Goal: Information Seeking & Learning: Learn about a topic

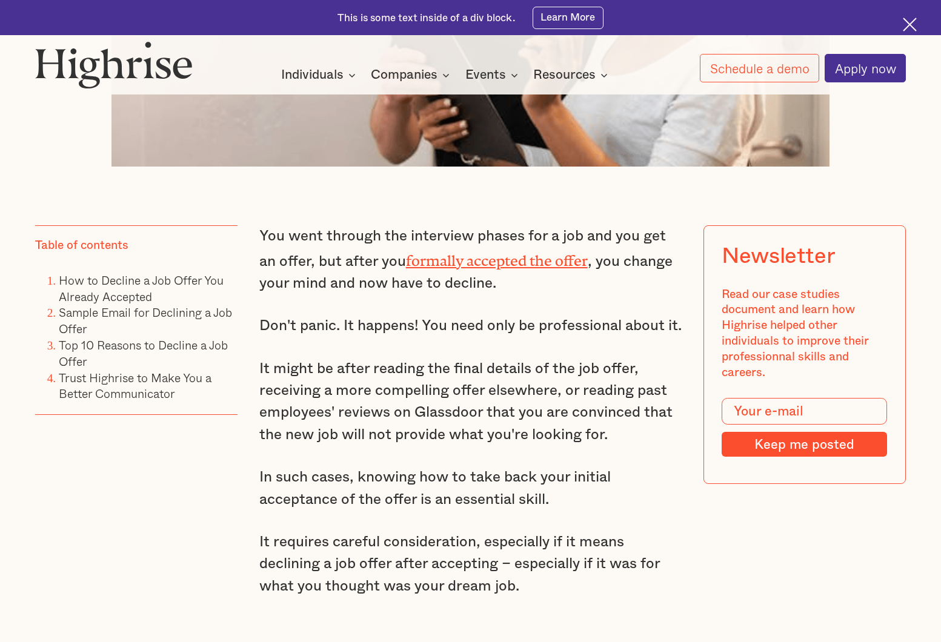
scroll to position [767, 0]
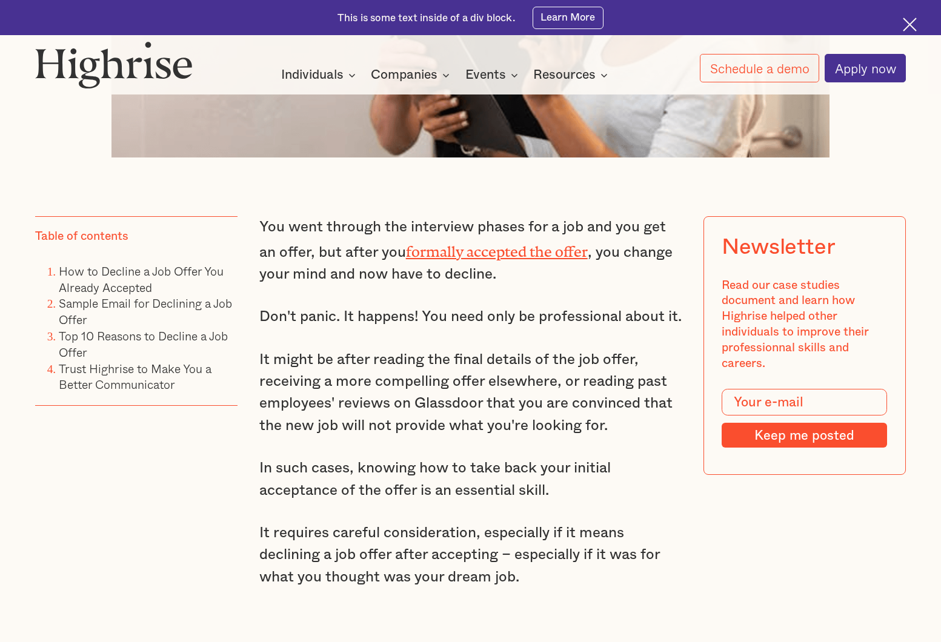
click at [453, 219] on p "You went through the interview phases for a job and you get an offer, but after…" at bounding box center [470, 250] width 423 height 69
click at [0, 0] on div "Want to learn how folks from Meta, Airtable and Stripe are accelerating their c…" at bounding box center [0, 0] width 0 height 0
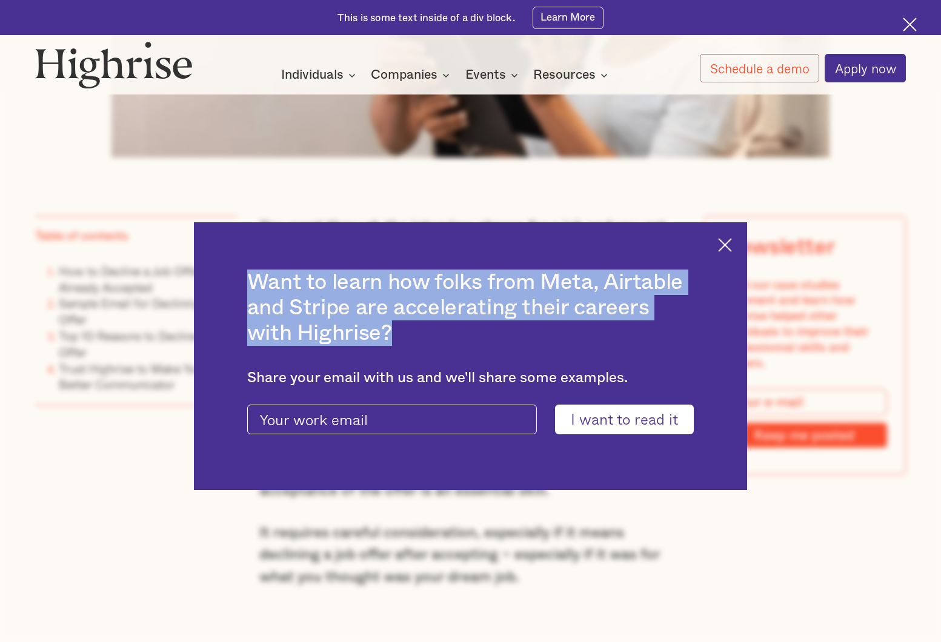
click at [453, 219] on div "Want to learn how folks from Meta, Airtable and Stripe are accelerating their c…" at bounding box center [470, 356] width 941 height 642
click at [726, 251] on img at bounding box center [725, 245] width 14 height 14
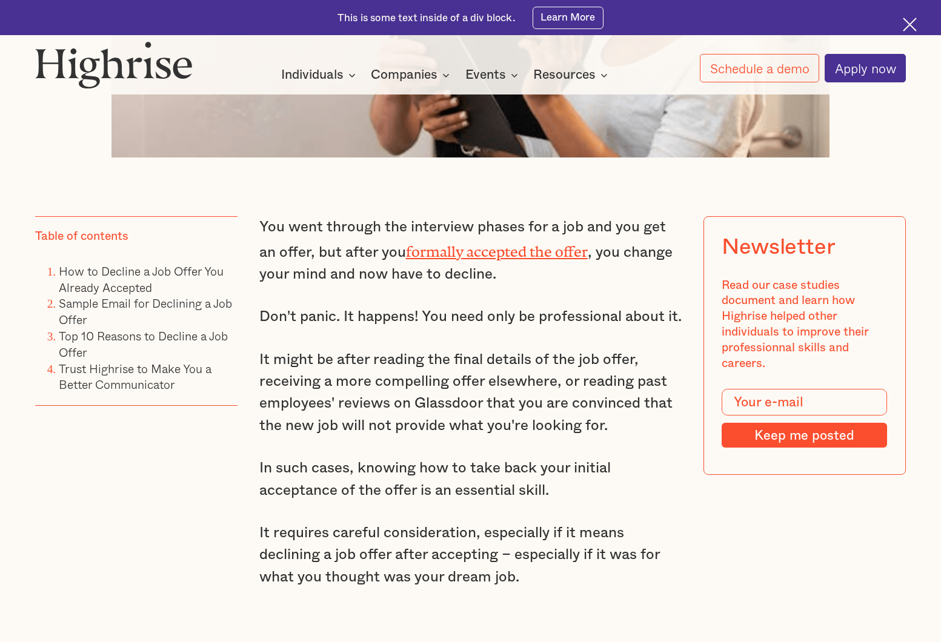
click at [602, 279] on p "You went through the interview phases for a job and you get an offer, but after…" at bounding box center [470, 250] width 423 height 69
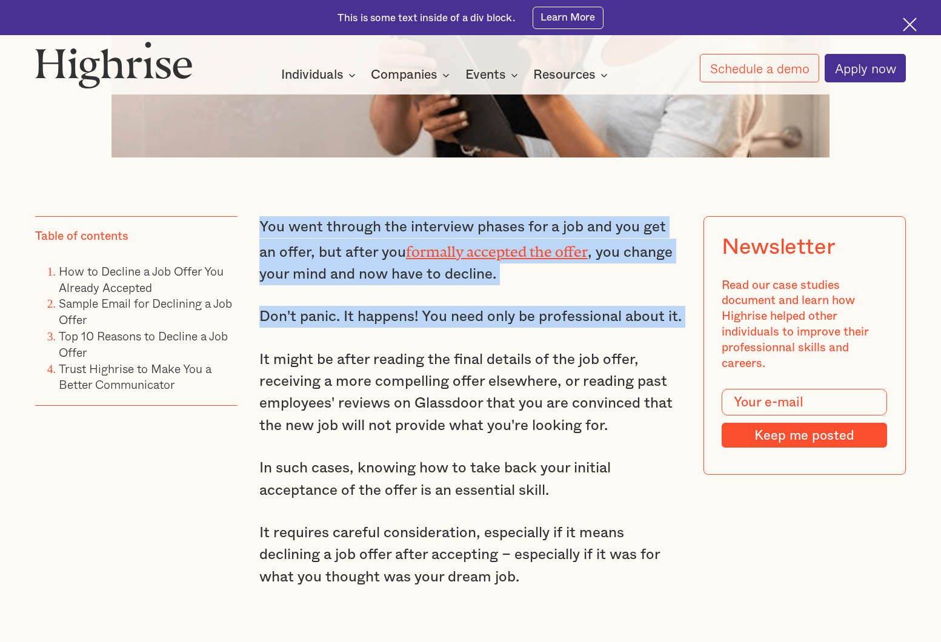
drag, startPoint x: 602, startPoint y: 279, endPoint x: 582, endPoint y: 313, distance: 39.4
click at [582, 313] on p "Don't panic. It happens! You need only be professional about it." at bounding box center [470, 317] width 423 height 22
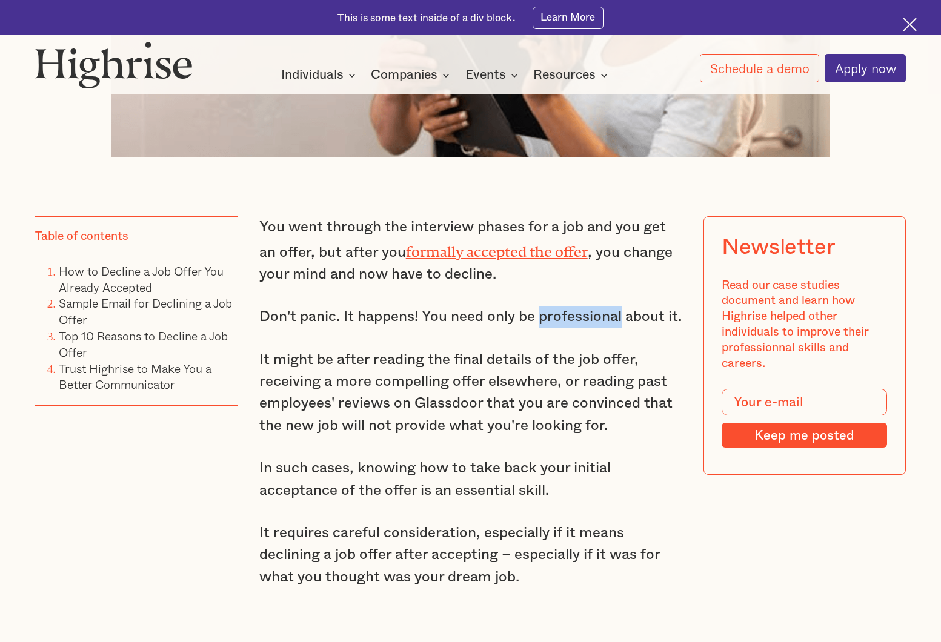
click at [582, 313] on p "Don't panic. It happens! You need only be professional about it." at bounding box center [470, 317] width 423 height 22
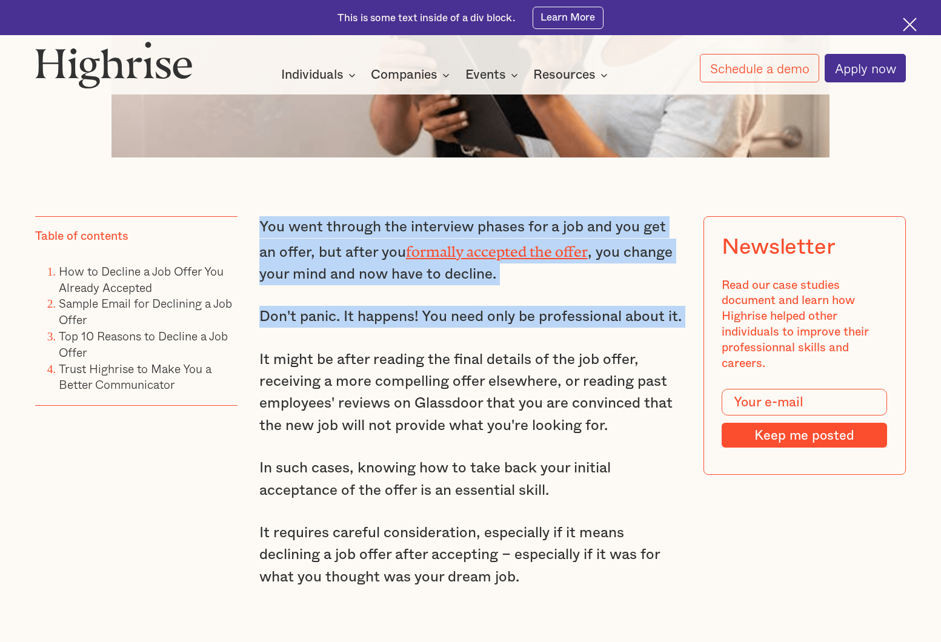
drag, startPoint x: 582, startPoint y: 313, endPoint x: 614, endPoint y: 239, distance: 80.8
click at [614, 239] on p "You went through the interview phases for a job and you get an offer, but after…" at bounding box center [470, 250] width 423 height 69
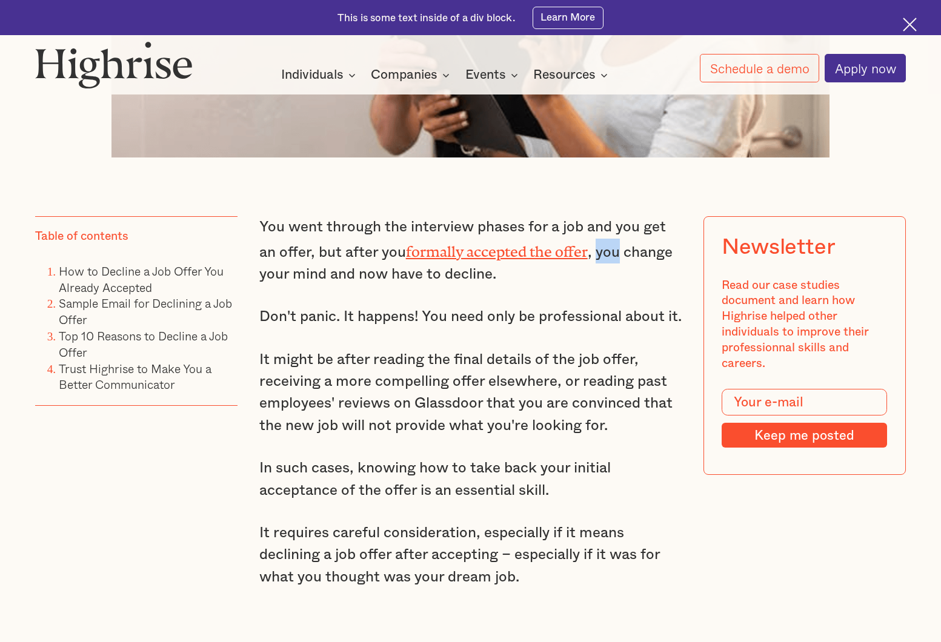
click at [614, 239] on p "You went through the interview phases for a job and you get an offer, but after…" at bounding box center [470, 250] width 423 height 69
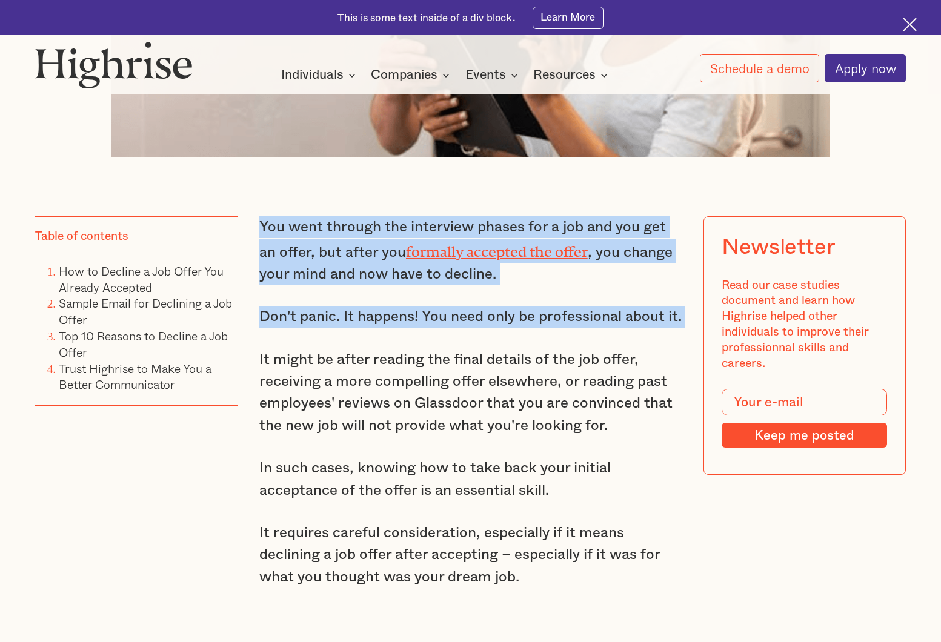
drag, startPoint x: 614, startPoint y: 239, endPoint x: 605, endPoint y: 302, distance: 63.7
click at [605, 306] on p "Don't panic. It happens! You need only be professional about it." at bounding box center [470, 317] width 423 height 22
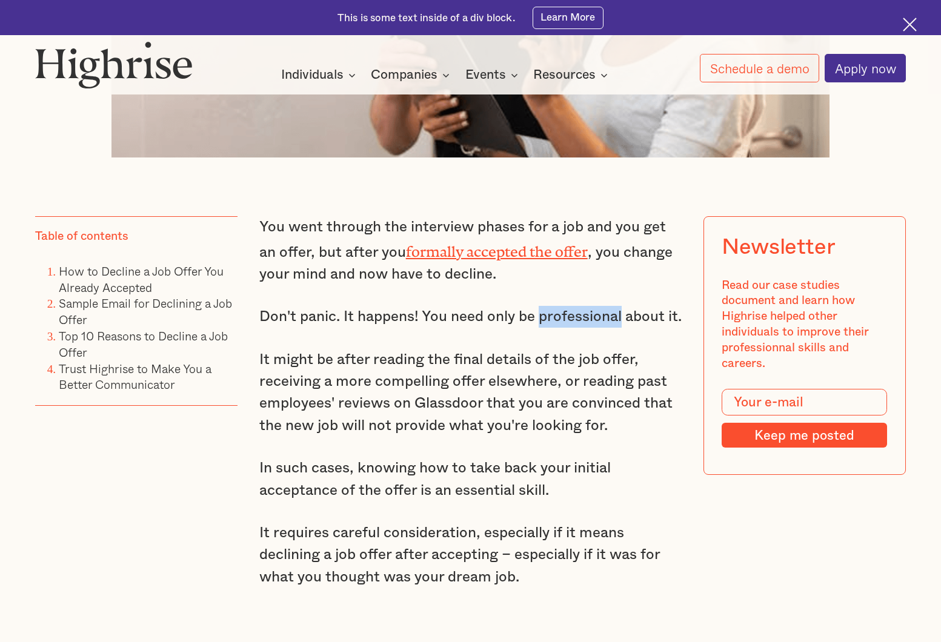
click at [605, 306] on p "Don't panic. It happens! You need only be professional about it." at bounding box center [470, 317] width 423 height 22
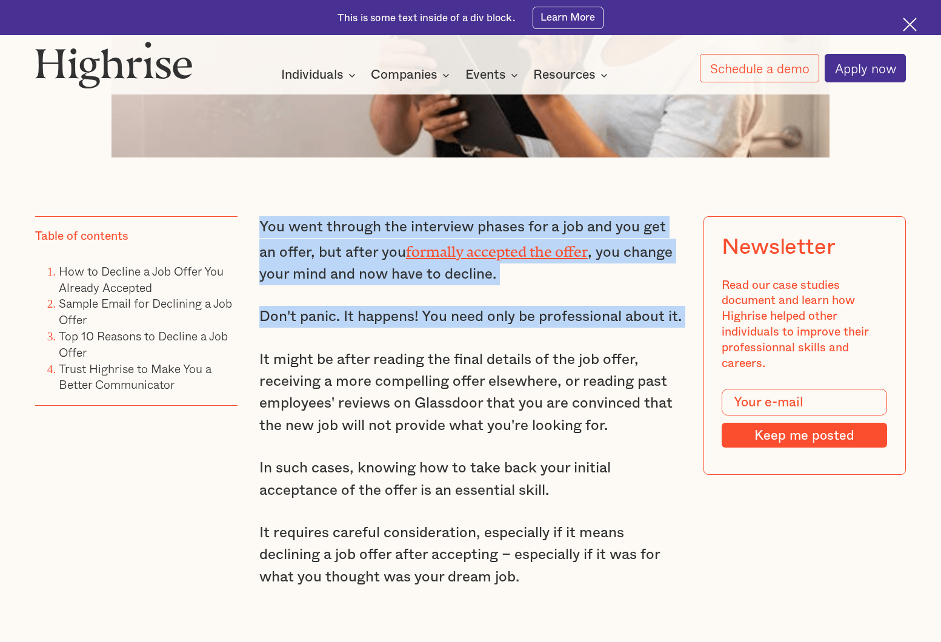
drag, startPoint x: 605, startPoint y: 302, endPoint x: 627, endPoint y: 239, distance: 67.2
click at [627, 239] on p "You went through the interview phases for a job and you get an offer, but after…" at bounding box center [470, 250] width 423 height 69
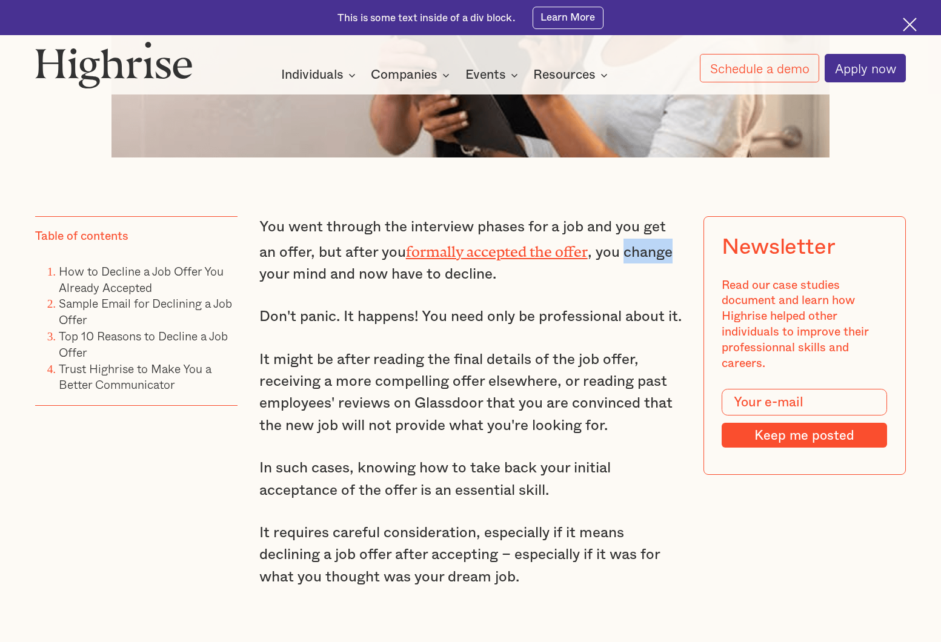
click at [627, 239] on p "You went through the interview phases for a job and you get an offer, but after…" at bounding box center [470, 250] width 423 height 69
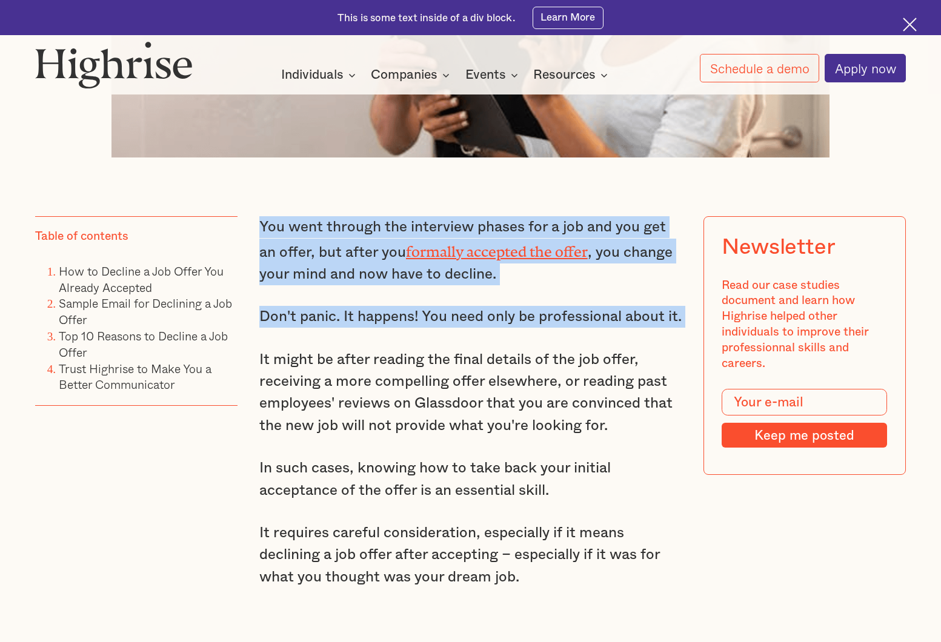
drag, startPoint x: 627, startPoint y: 239, endPoint x: 617, endPoint y: 303, distance: 65.0
click at [617, 306] on p "Don't panic. It happens! You need only be professional about it." at bounding box center [470, 317] width 423 height 22
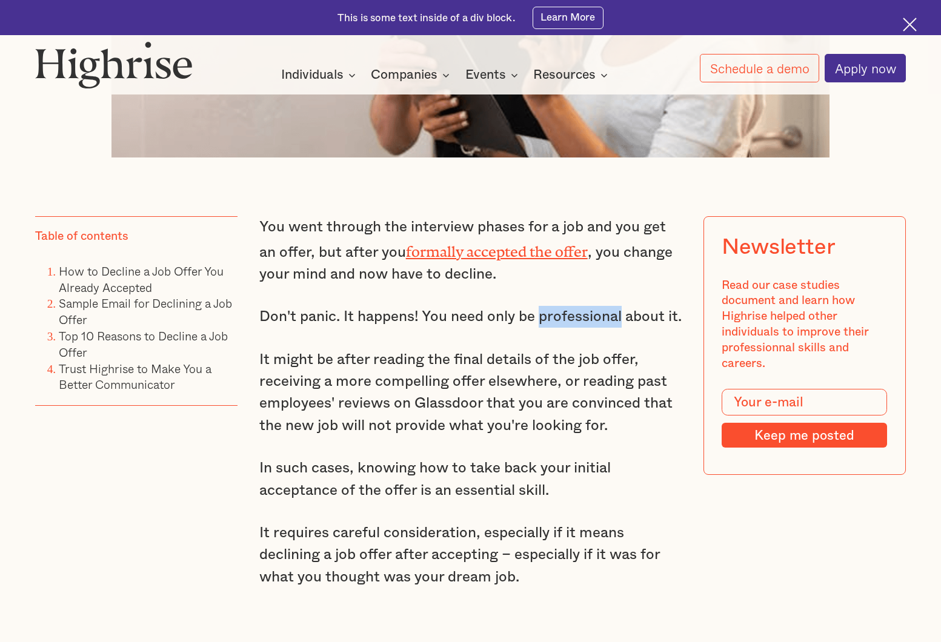
click at [617, 306] on p "Don't panic. It happens! You need only be professional about it." at bounding box center [470, 317] width 423 height 22
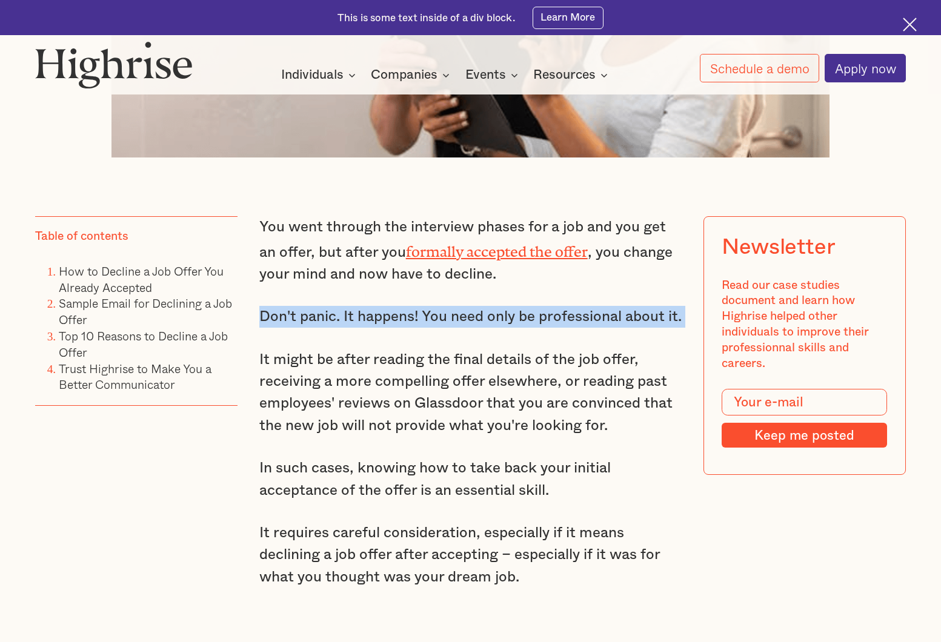
drag, startPoint x: 617, startPoint y: 303, endPoint x: 621, endPoint y: 264, distance: 39.0
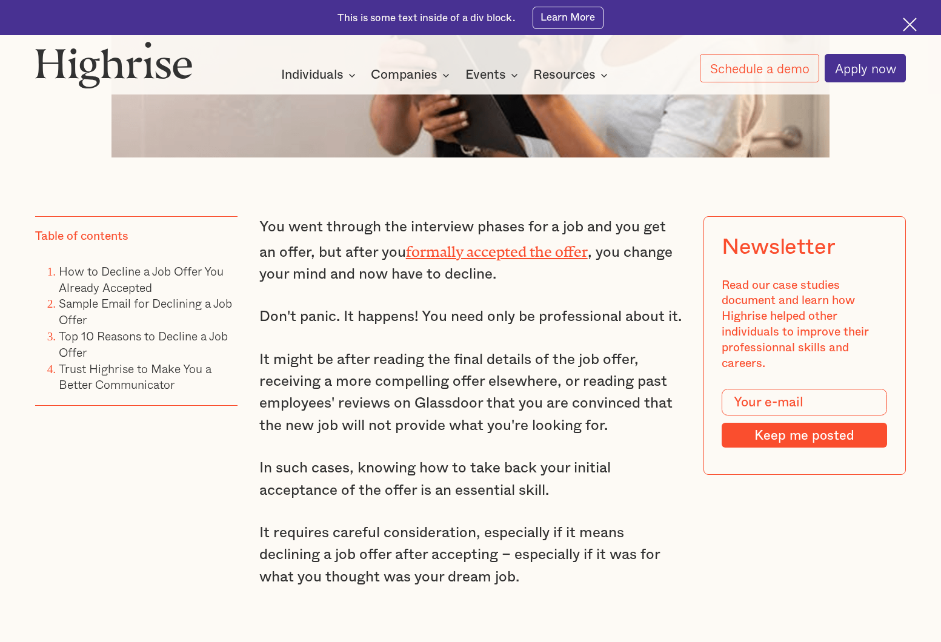
click at [622, 259] on p "You went through the interview phases for a job and you get an offer, but after…" at bounding box center [470, 250] width 423 height 69
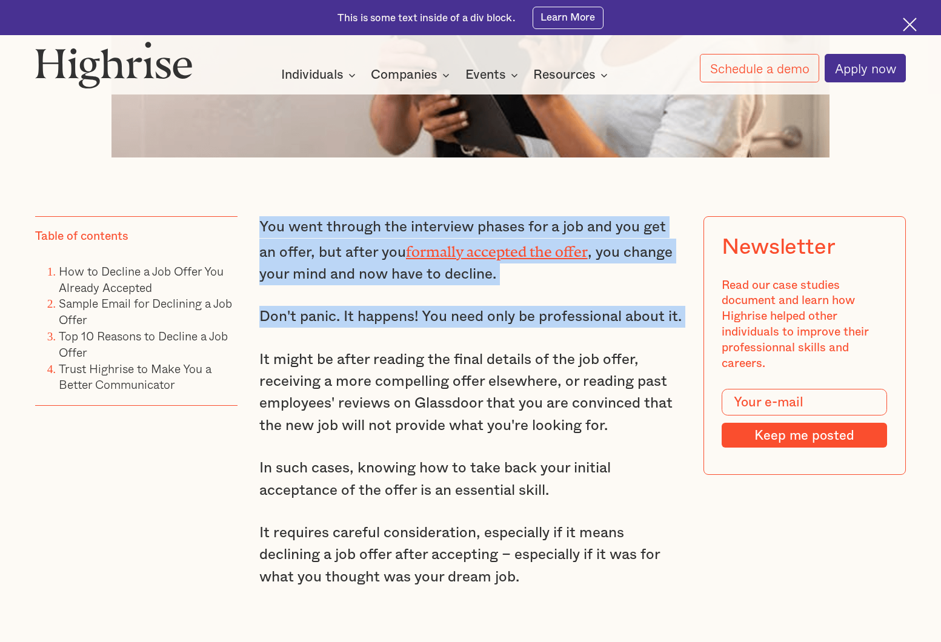
drag, startPoint x: 622, startPoint y: 259, endPoint x: 608, endPoint y: 296, distance: 39.7
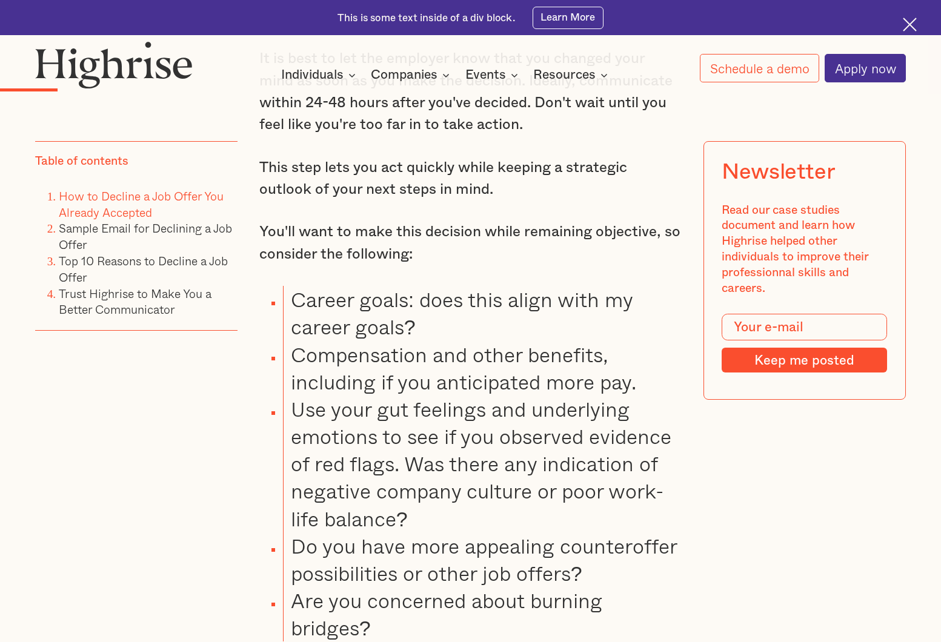
scroll to position [1539, 0]
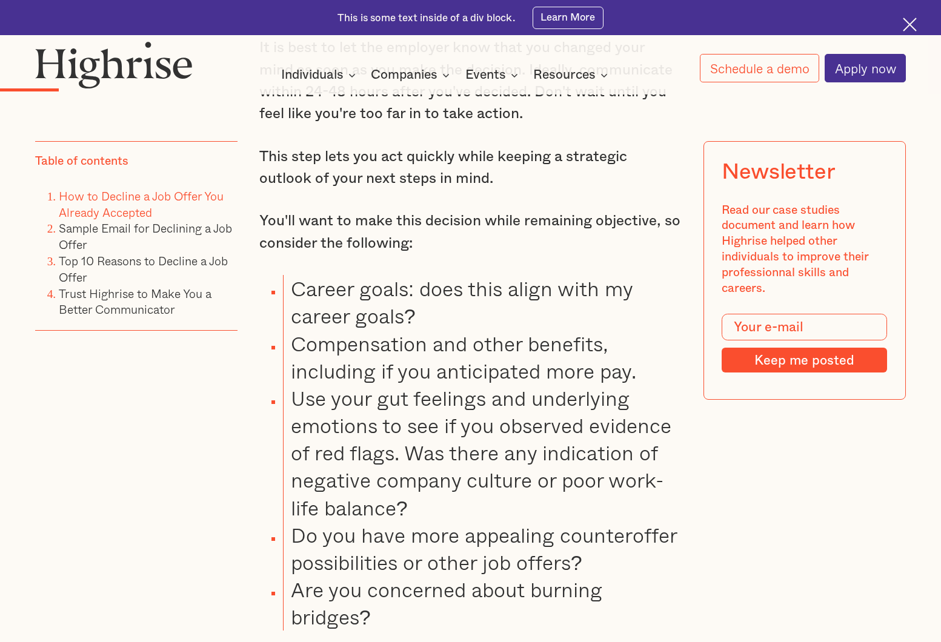
click at [534, 307] on li "Career goals: does this align with my career goals?" at bounding box center [482, 302] width 399 height 55
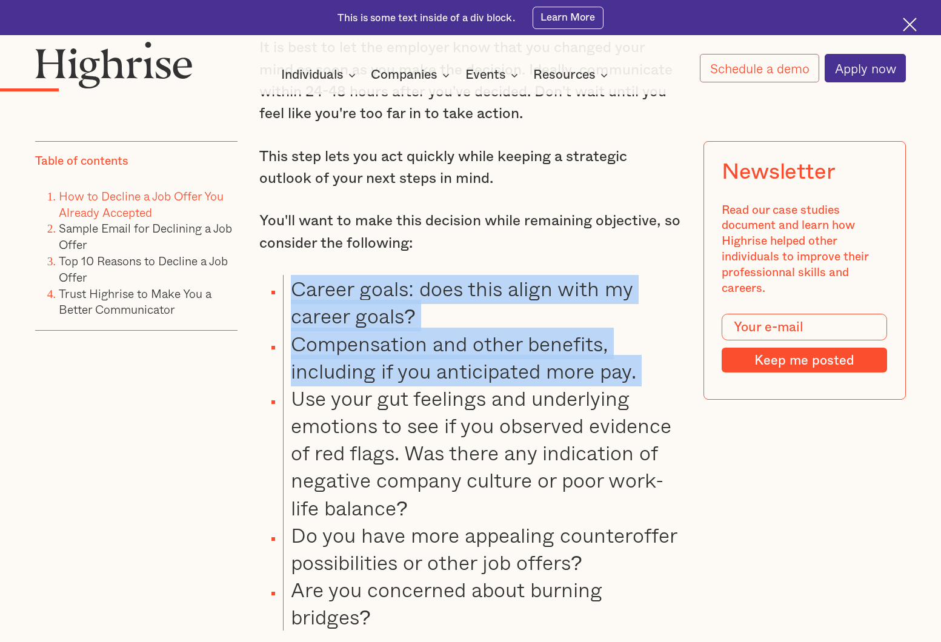
drag, startPoint x: 534, startPoint y: 307, endPoint x: 518, endPoint y: 383, distance: 77.5
click at [518, 389] on ul "Career goals: does this align with my career goals? Compensation and other bene…" at bounding box center [462, 453] width 440 height 356
click at [518, 383] on li "Compensation and other benefits, including if you anticipated more pay." at bounding box center [482, 357] width 399 height 55
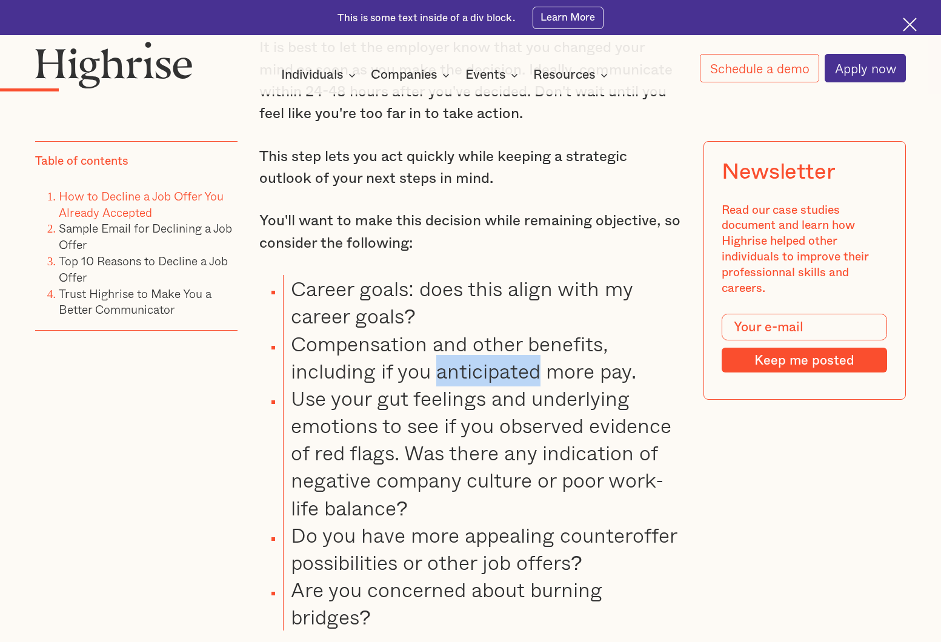
click at [518, 383] on li "Compensation and other benefits, including if you anticipated more pay." at bounding box center [482, 357] width 399 height 55
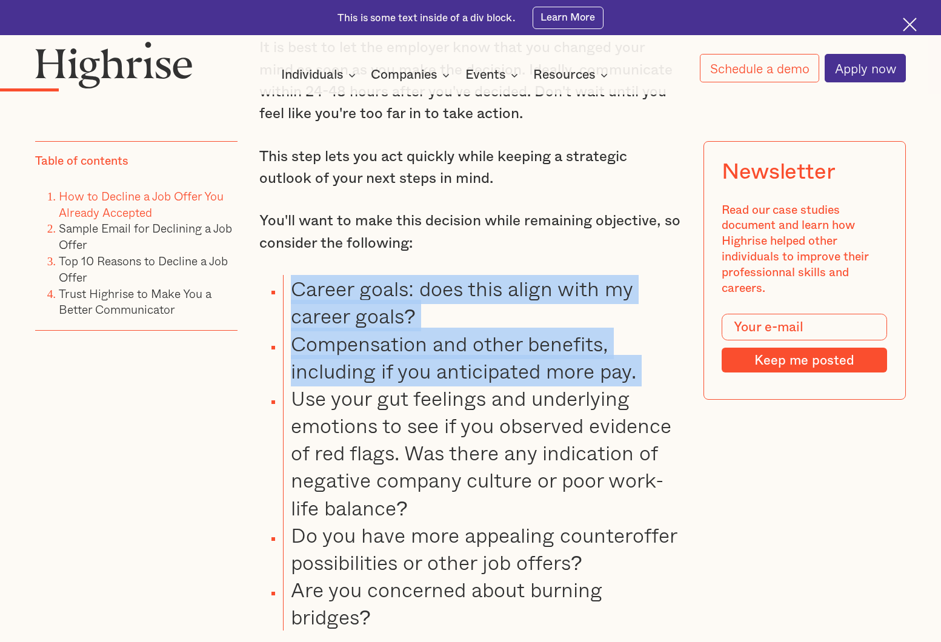
drag, startPoint x: 518, startPoint y: 383, endPoint x: 513, endPoint y: 304, distance: 79.5
click at [513, 304] on ul "Career goals: does this align with my career goals? Compensation and other bene…" at bounding box center [462, 453] width 440 height 356
click at [513, 304] on li "Career goals: does this align with my career goals?" at bounding box center [482, 302] width 399 height 55
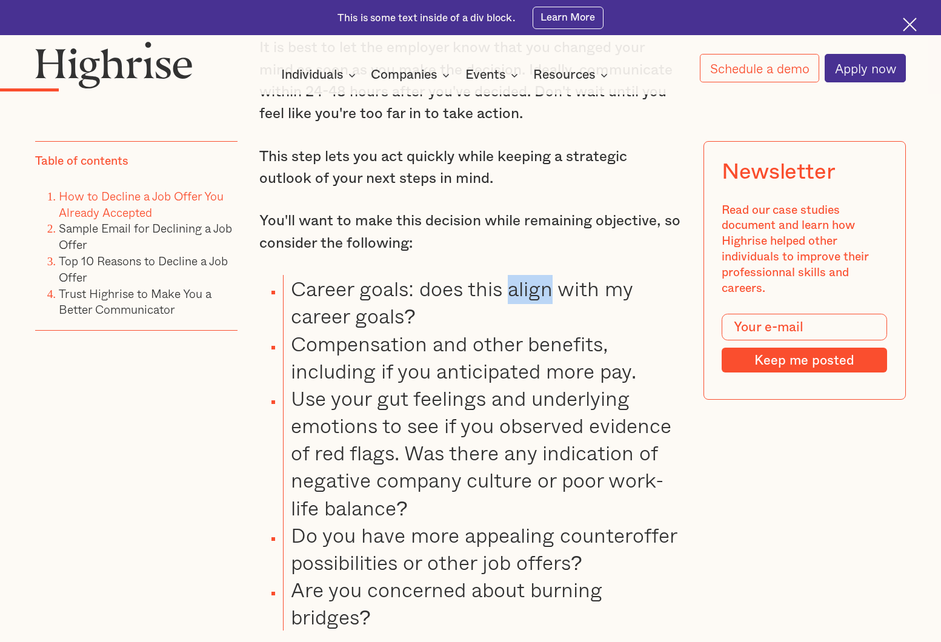
click at [513, 304] on li "Career goals: does this align with my career goals?" at bounding box center [482, 302] width 399 height 55
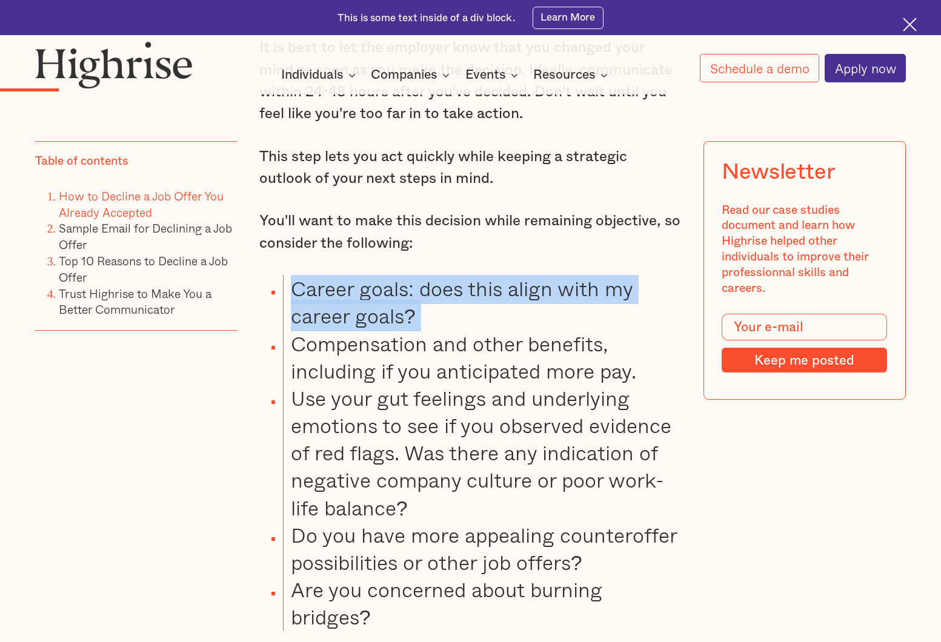
click at [513, 304] on li "Career goals: does this align with my career goals?" at bounding box center [482, 302] width 399 height 55
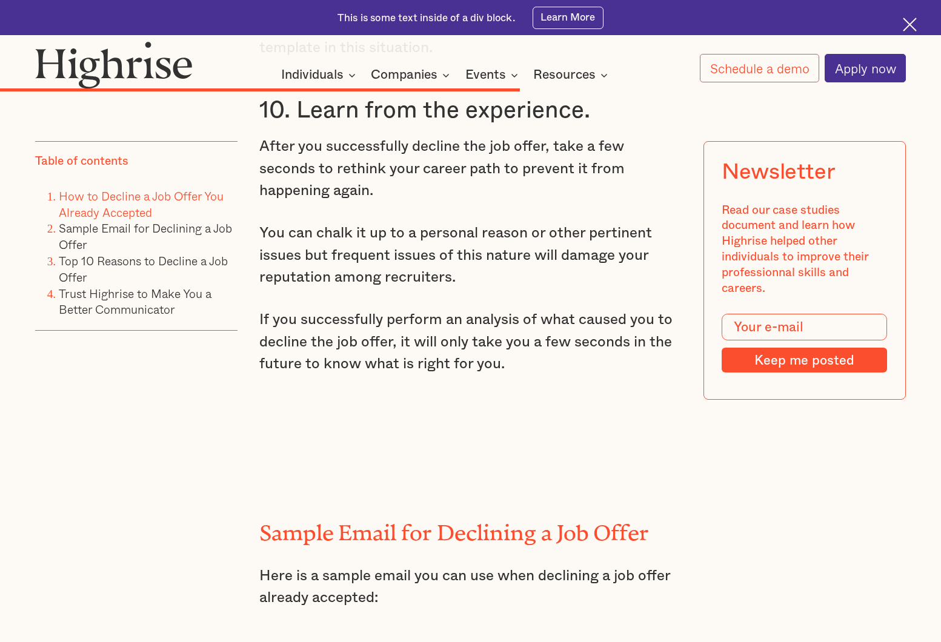
scroll to position [7434, 0]
